Goal: Task Accomplishment & Management: Use online tool/utility

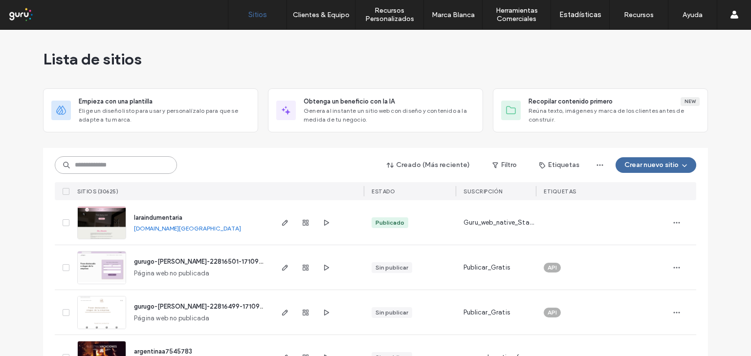
click at [107, 161] on input at bounding box center [116, 165] width 122 height 18
paste input "**********"
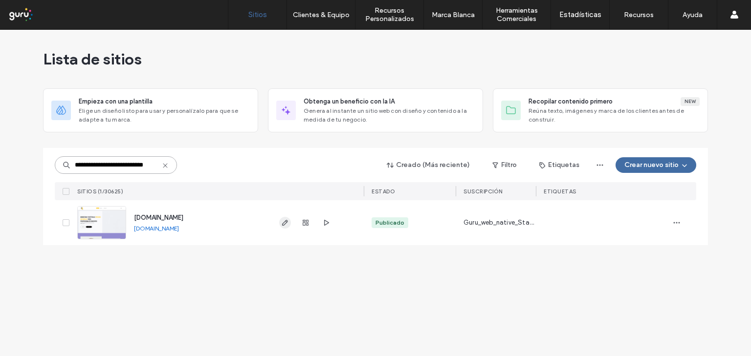
type input "**********"
click at [284, 225] on icon "button" at bounding box center [285, 223] width 8 height 8
click at [323, 222] on icon "button" at bounding box center [326, 223] width 8 height 8
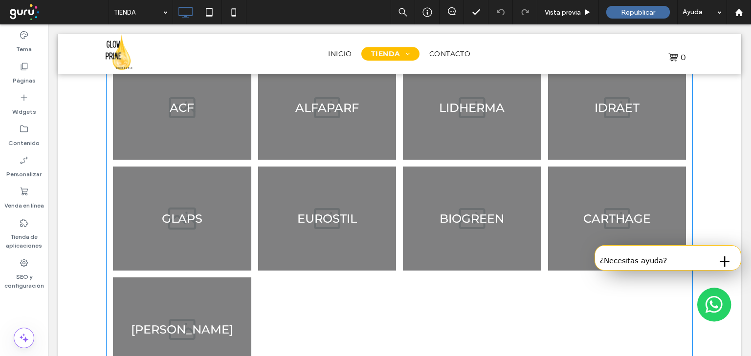
scroll to position [704, 0]
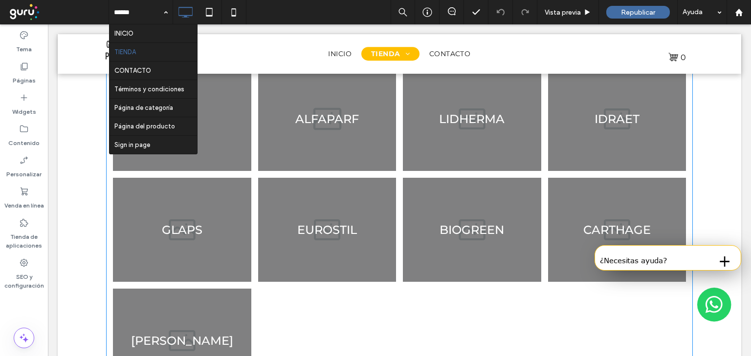
click at [343, 121] on link at bounding box center [327, 119] width 146 height 110
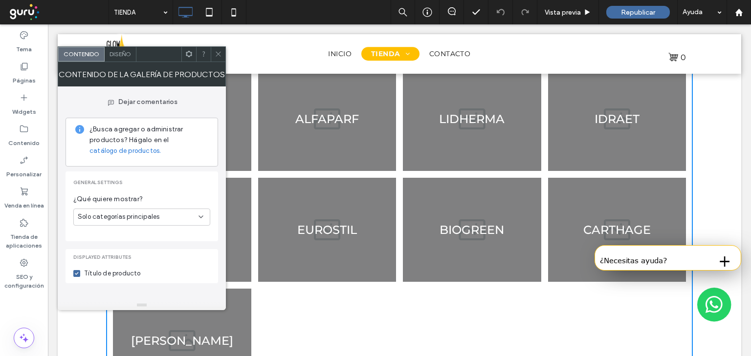
click at [218, 55] on icon at bounding box center [218, 53] width 7 height 7
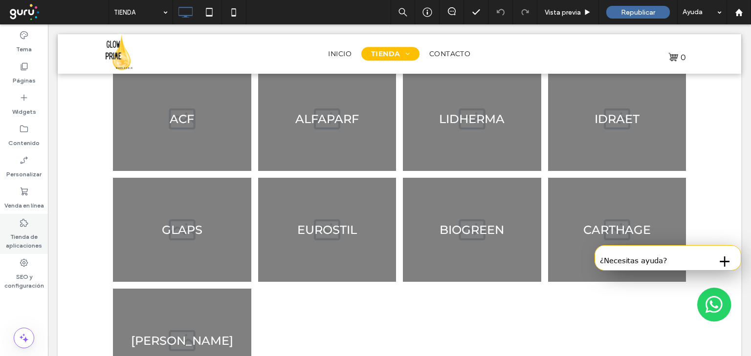
click at [23, 233] on label "Tienda de aplicaciones" at bounding box center [24, 239] width 48 height 22
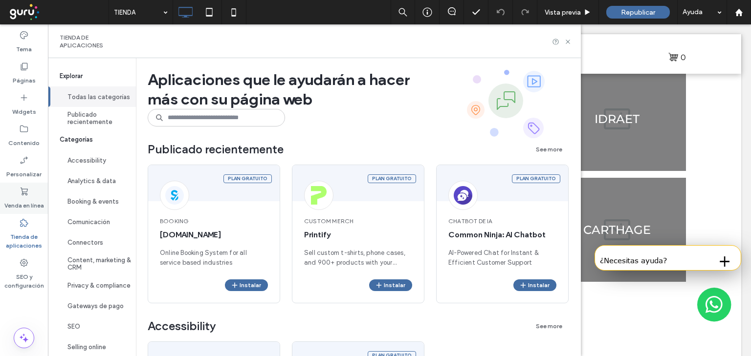
click at [28, 200] on label "Venda en línea" at bounding box center [24, 204] width 40 height 14
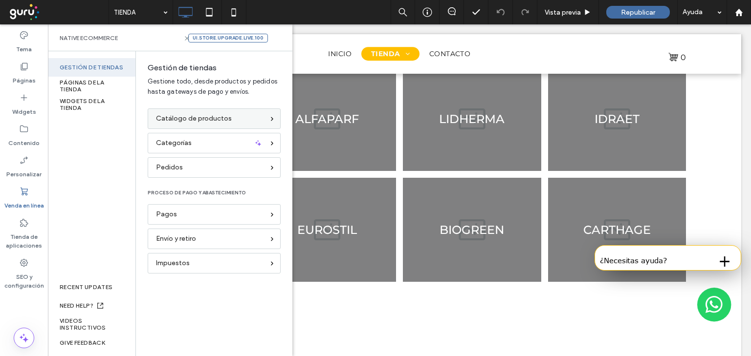
click at [202, 119] on span "Catálogo de productos" at bounding box center [194, 118] width 76 height 11
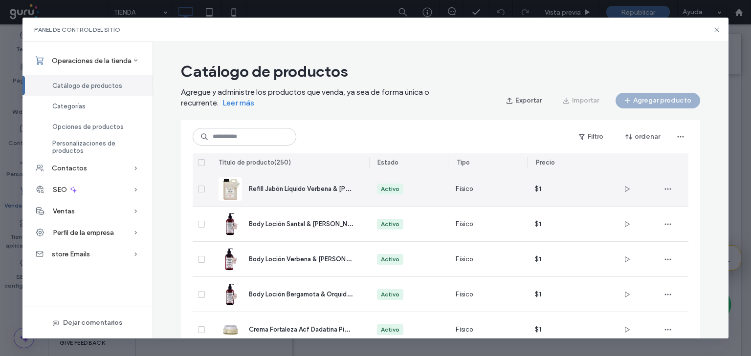
click at [263, 193] on span "Refill Jabón Líquido Verbena & Limón x 1 Litro" at bounding box center [330, 188] width 162 height 9
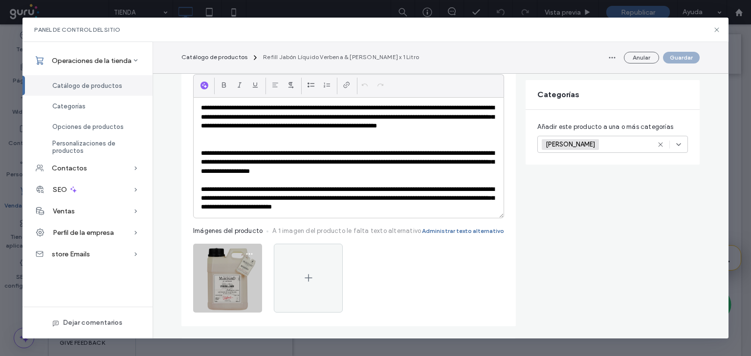
scroll to position [235, 0]
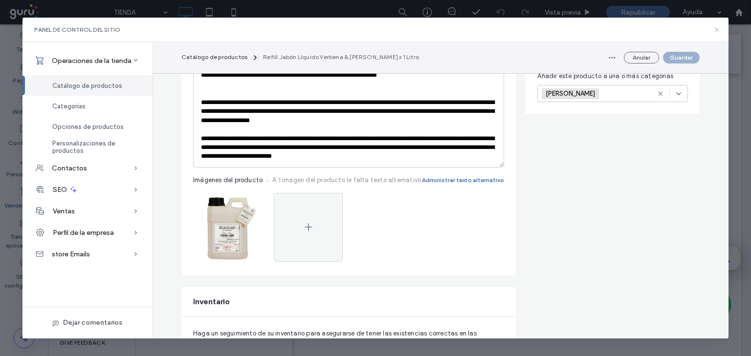
drag, startPoint x: 228, startPoint y: 204, endPoint x: 712, endPoint y: 30, distance: 514.8
click at [713, 30] on icon at bounding box center [717, 30] width 8 height 8
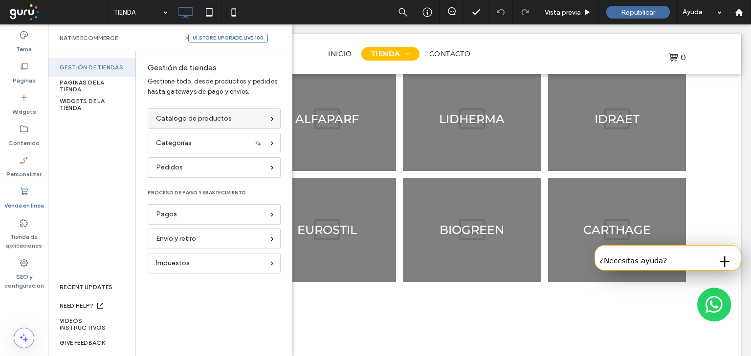
click at [204, 121] on span "Catálogo de productos" at bounding box center [194, 118] width 76 height 11
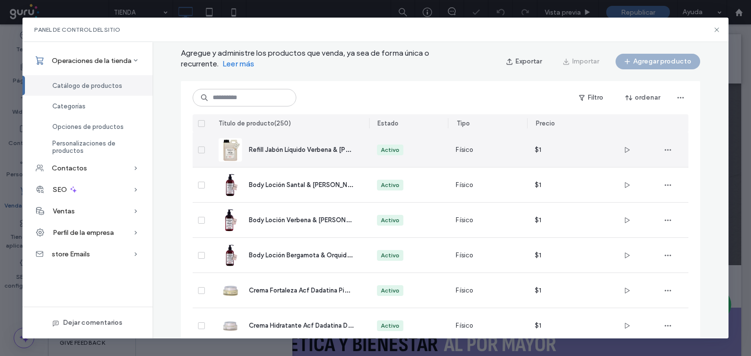
scroll to position [0, 0]
drag, startPoint x: 224, startPoint y: 151, endPoint x: 296, endPoint y: 111, distance: 81.4
click at [339, 87] on div "Filtro ordenar" at bounding box center [441, 97] width 496 height 33
click at [236, 145] on img at bounding box center [230, 149] width 23 height 23
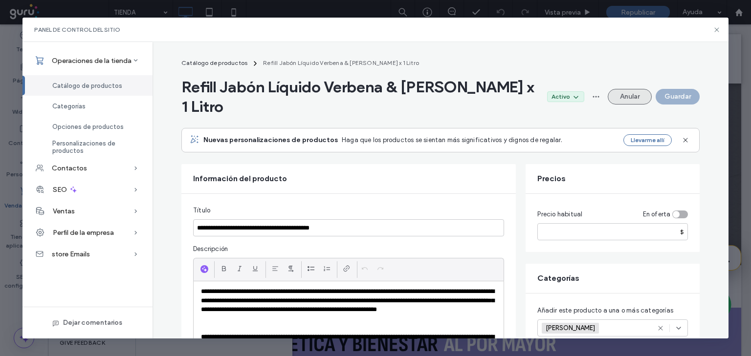
click at [616, 90] on button "Anular" at bounding box center [630, 97] width 44 height 16
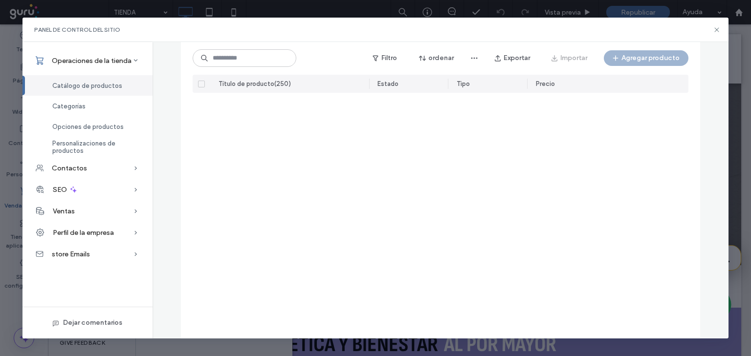
scroll to position [2805, 0]
